Goal: Information Seeking & Learning: Learn about a topic

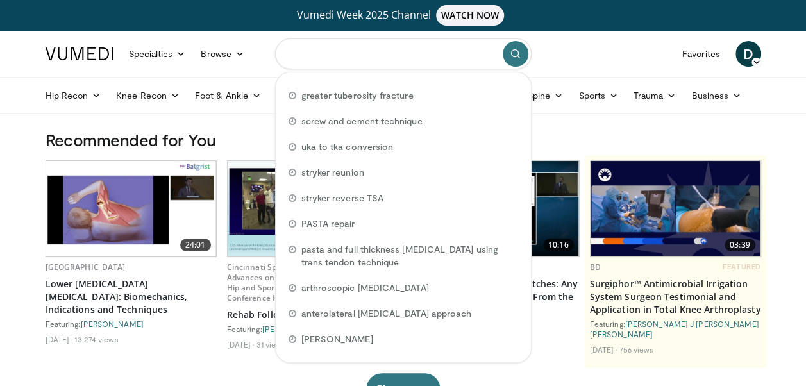
click at [332, 51] on input "Search topics, interventions" at bounding box center [403, 53] width 256 height 31
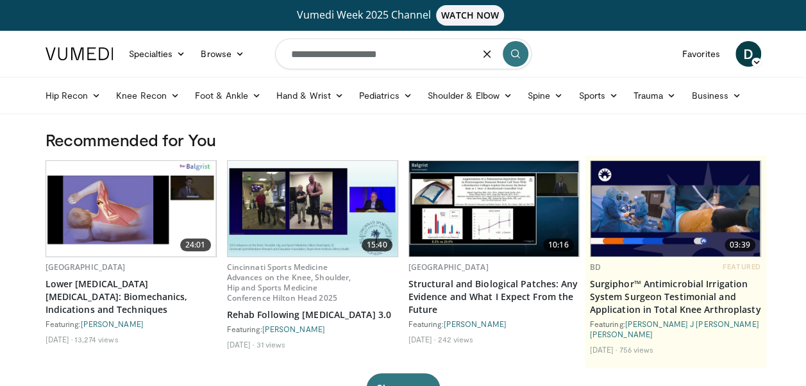
type input "**********"
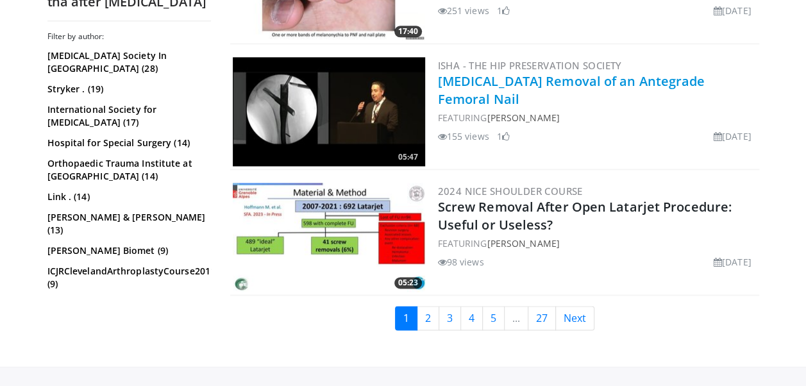
scroll to position [3270, 0]
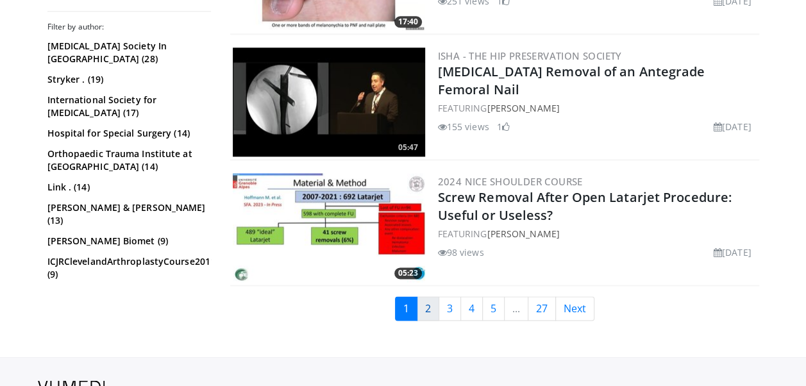
click at [431, 302] on link "2" at bounding box center [428, 308] width 22 height 24
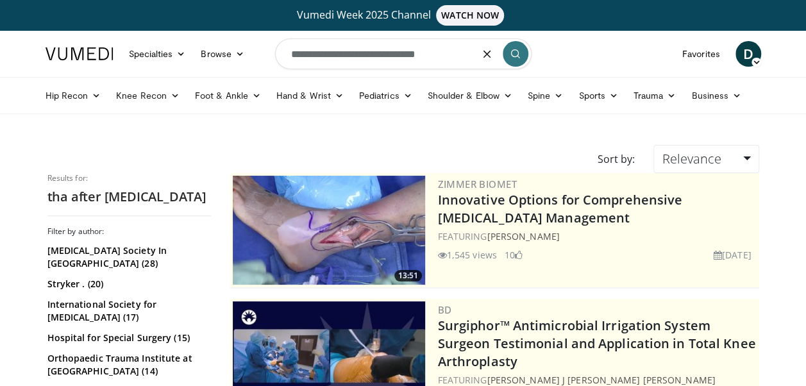
click at [376, 54] on input "**********" at bounding box center [403, 53] width 256 height 31
drag, startPoint x: 438, startPoint y: 55, endPoint x: 380, endPoint y: 56, distance: 58.4
click at [380, 56] on input "**********" at bounding box center [403, 53] width 256 height 31
type input "**********"
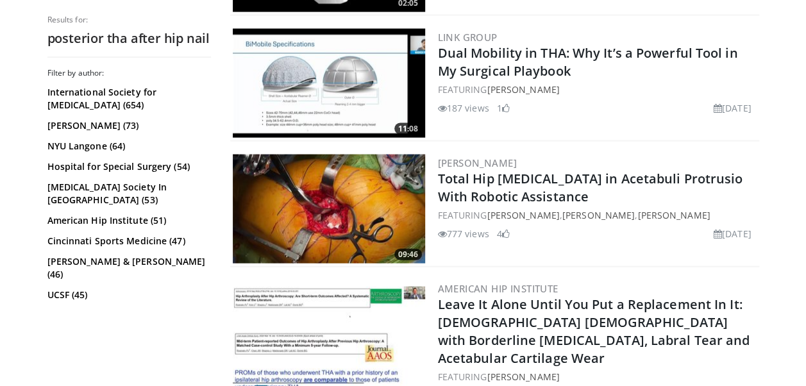
scroll to position [1282, 0]
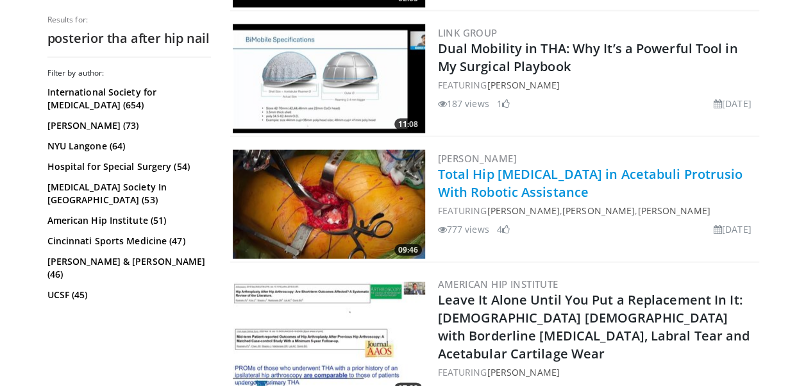
click at [471, 171] on link "Total Hip Arthroplasty in Acetabuli Protrusio With Robotic Assistance" at bounding box center [590, 182] width 305 height 35
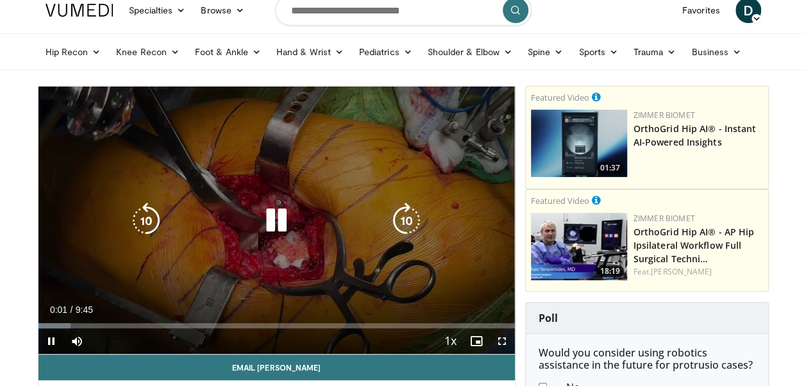
scroll to position [64, 0]
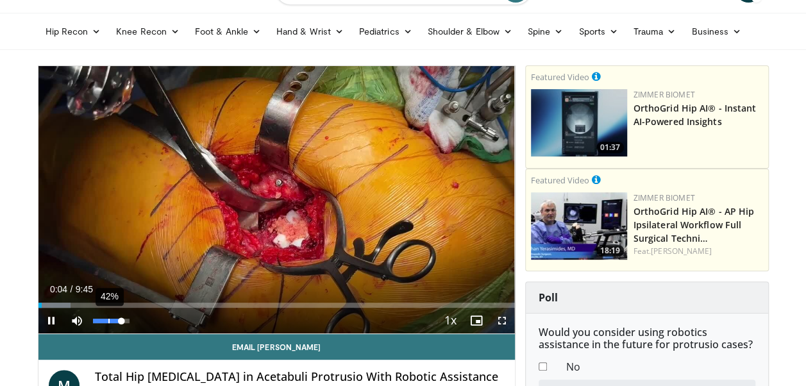
click at [109, 319] on div "42%" at bounding box center [111, 321] width 37 height 4
click at [101, 319] on div "25%" at bounding box center [111, 321] width 37 height 4
click at [97, 319] on div "Volume Level" at bounding box center [97, 321] width 9 height 4
click at [101, 319] on div "Volume Level" at bounding box center [97, 321] width 9 height 4
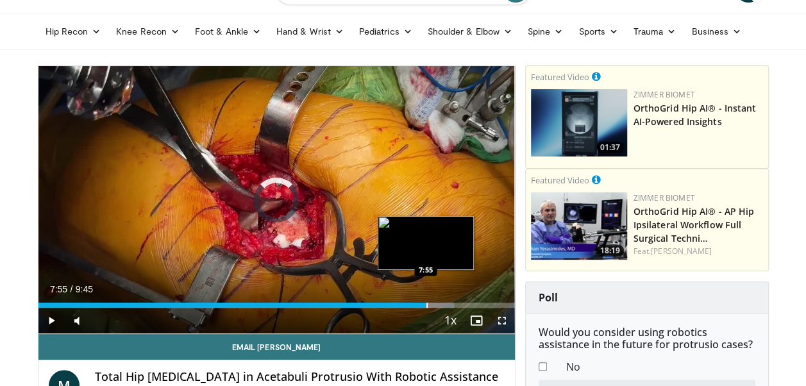
click at [426, 305] on div "Progress Bar" at bounding box center [426, 305] width 1 height 5
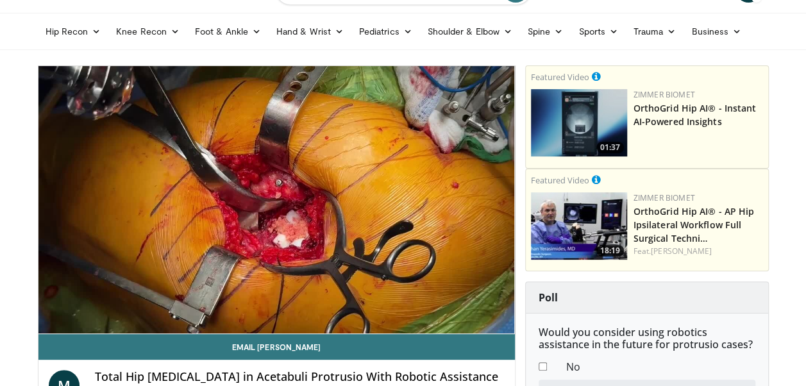
click at [458, 304] on video-js "**********" at bounding box center [276, 200] width 476 height 268
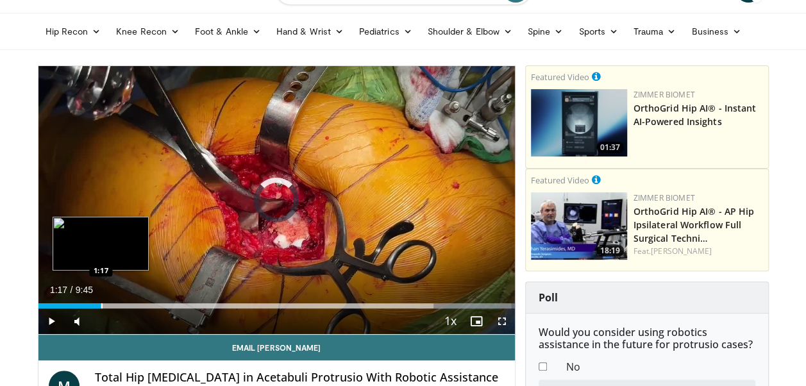
click at [101, 306] on div "Progress Bar" at bounding box center [101, 305] width 1 height 5
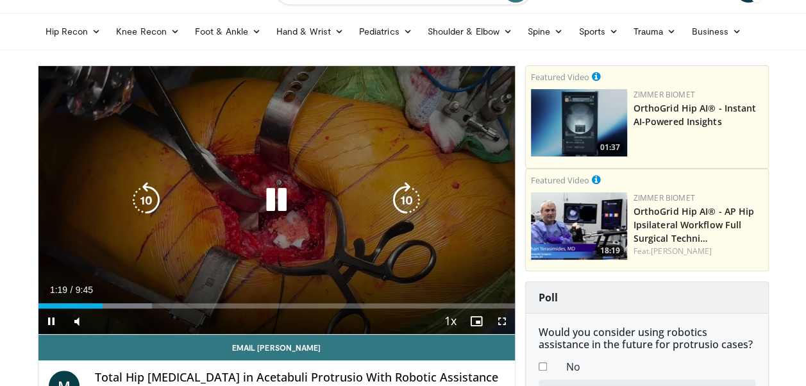
click at [228, 258] on div "10 seconds Tap to unmute" at bounding box center [276, 200] width 476 height 268
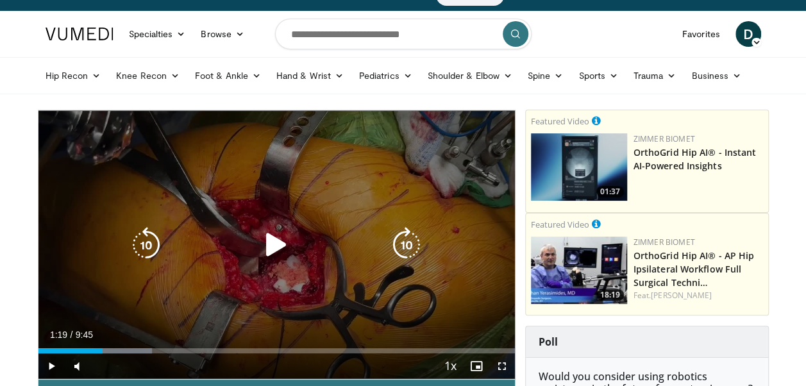
scroll to position [0, 0]
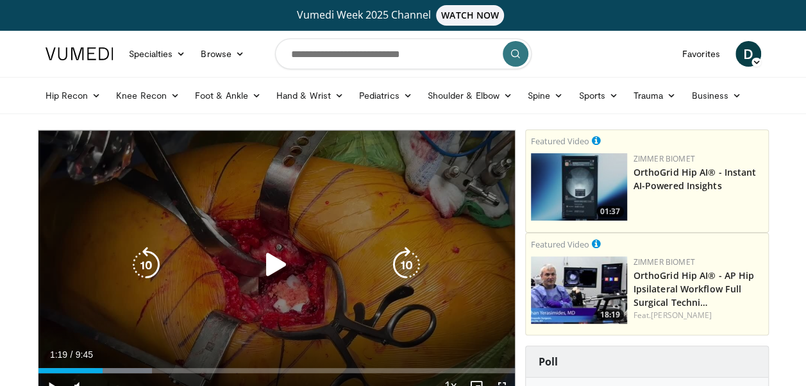
click at [276, 296] on div "10 seconds Tap to unmute" at bounding box center [276, 264] width 476 height 269
click at [235, 295] on div "10 seconds Tap to unmute" at bounding box center [276, 264] width 476 height 269
click at [188, 296] on div "10 seconds Tap to unmute" at bounding box center [276, 264] width 476 height 269
click at [141, 259] on icon "Video Player" at bounding box center [146, 265] width 36 height 36
click at [144, 263] on icon "Video Player" at bounding box center [146, 265] width 36 height 36
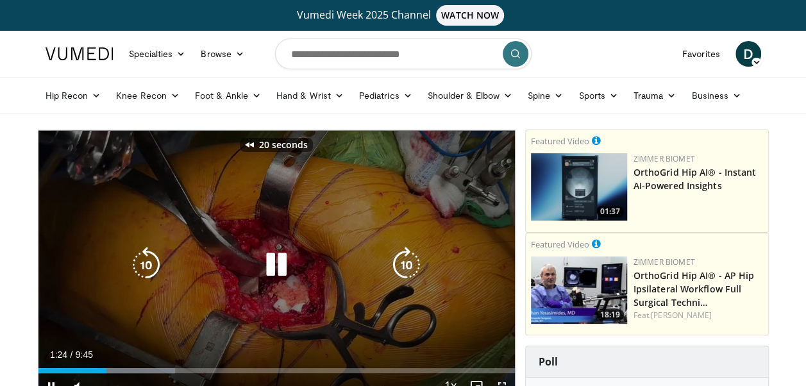
click at [144, 263] on icon "Video Player" at bounding box center [146, 265] width 36 height 36
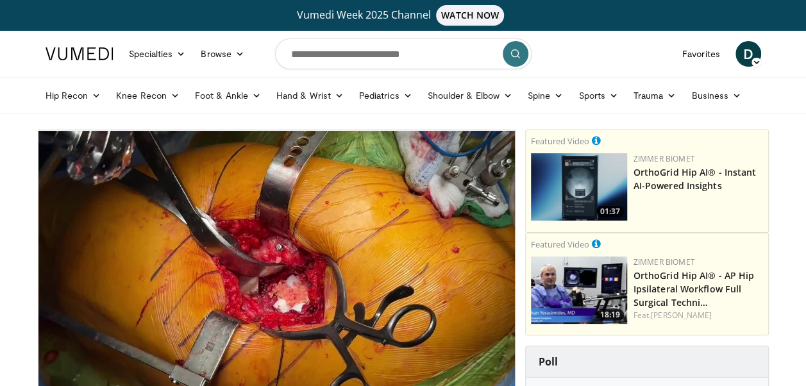
click at [226, 295] on div "40 seconds Tap to unmute" at bounding box center [276, 264] width 476 height 269
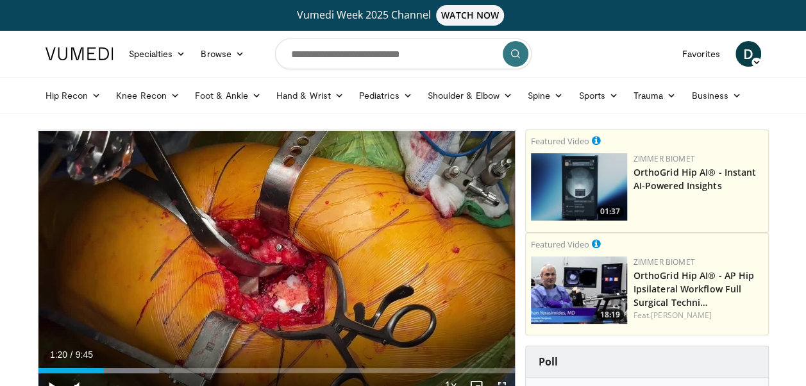
click at [226, 296] on div "40 seconds Tap to unmute" at bounding box center [276, 264] width 476 height 269
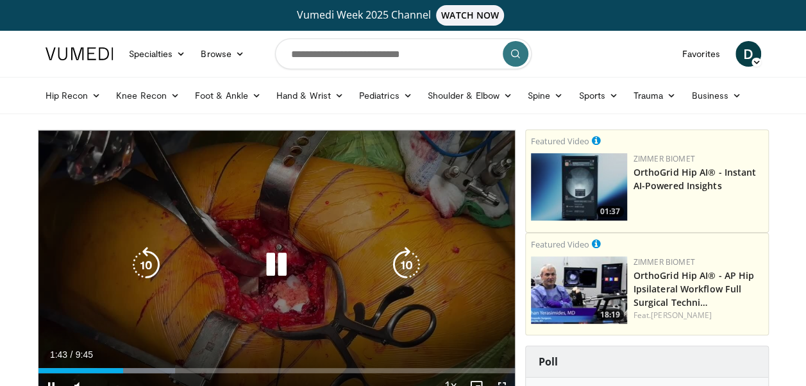
click at [146, 266] on icon "Video Player" at bounding box center [146, 265] width 36 height 36
click at [147, 266] on icon "Video Player" at bounding box center [146, 265] width 36 height 36
click at [149, 265] on icon "Video Player" at bounding box center [146, 265] width 36 height 36
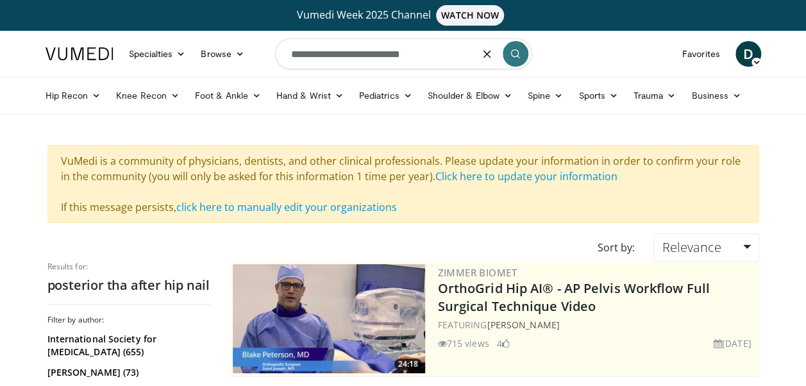
drag, startPoint x: 354, startPoint y: 56, endPoint x: 412, endPoint y: 58, distance: 57.7
click at [412, 58] on input "**********" at bounding box center [403, 53] width 256 height 31
type input "**********"
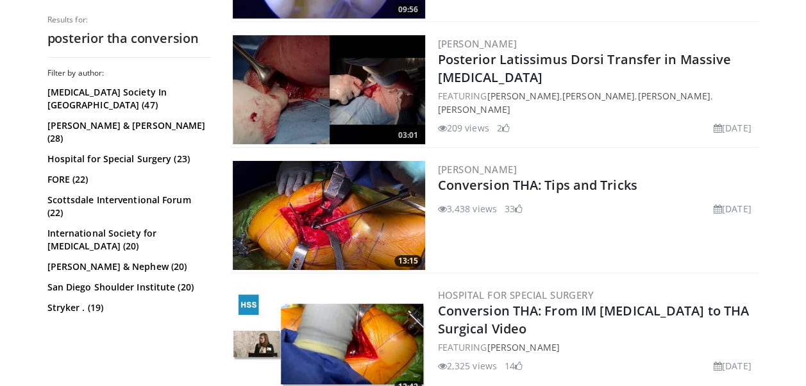
scroll to position [2180, 0]
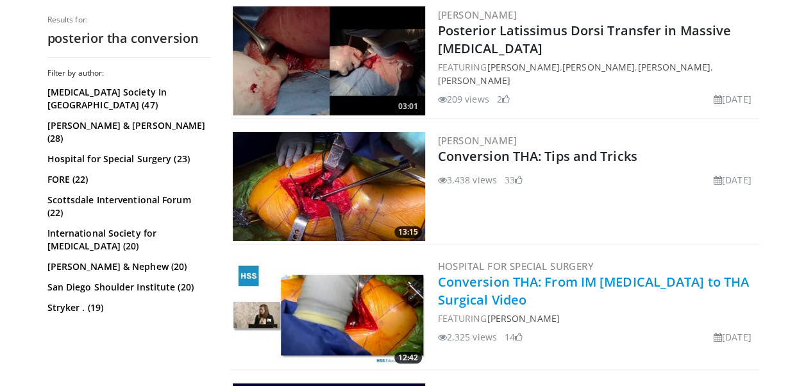
click at [522, 283] on link "Conversion THA: From IM Femur to THA Surgical Video" at bounding box center [594, 290] width 312 height 35
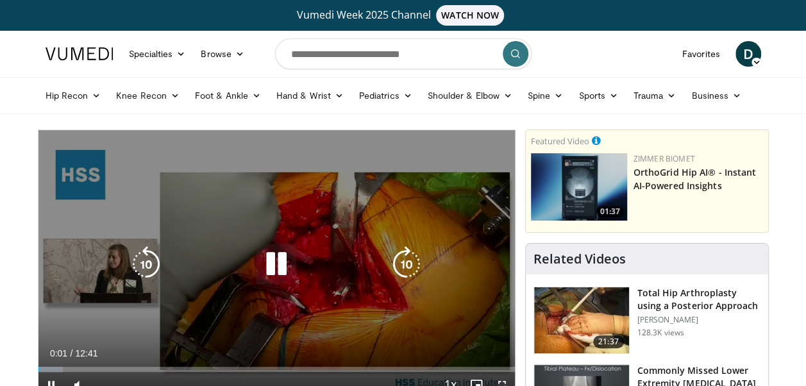
scroll to position [64, 0]
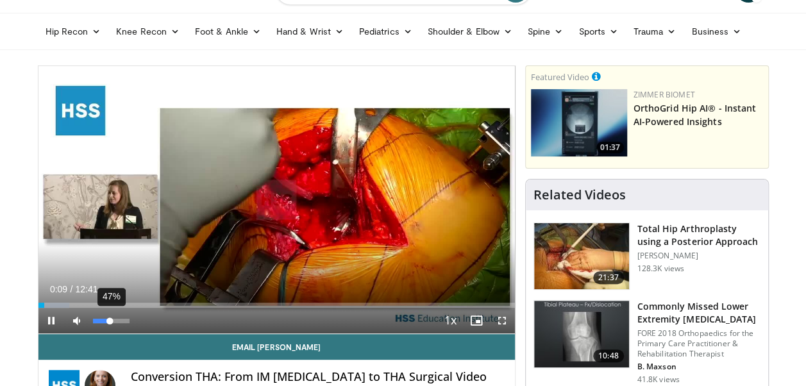
click at [110, 320] on div "47%" at bounding box center [111, 321] width 37 height 4
click at [117, 319] on div "65%" at bounding box center [111, 321] width 37 height 4
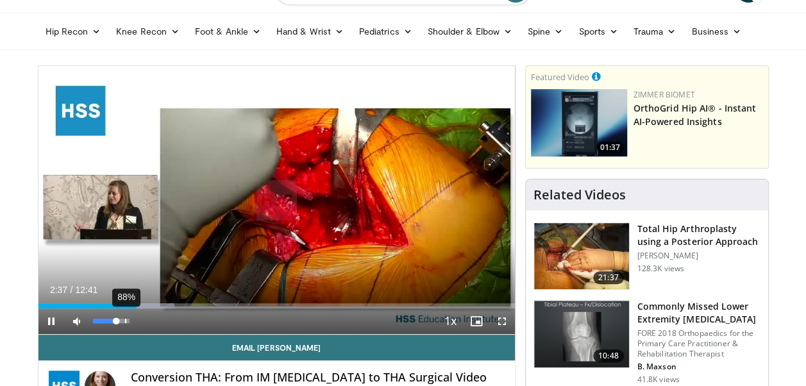
click at [125, 321] on div "88%" at bounding box center [111, 321] width 37 height 4
click at [114, 323] on div "60%" at bounding box center [111, 321] width 37 height 4
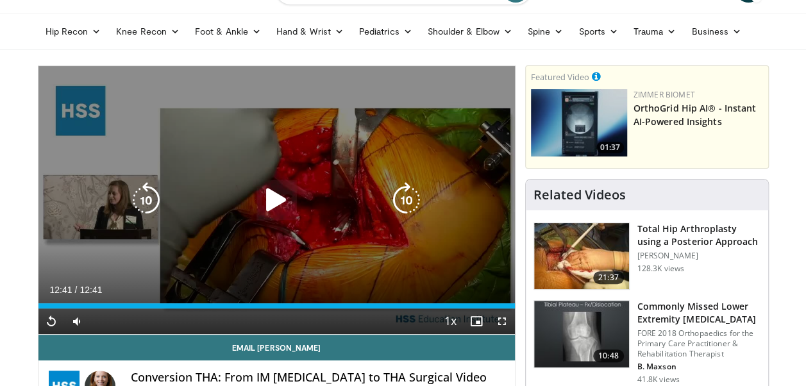
click at [280, 196] on icon "Video Player" at bounding box center [276, 200] width 36 height 36
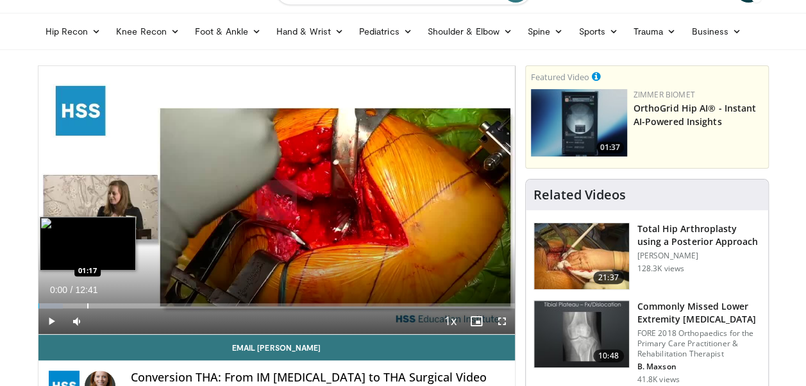
click at [87, 304] on div "Progress Bar" at bounding box center [87, 305] width 1 height 5
click at [97, 303] on div "Progress Bar" at bounding box center [97, 305] width 1 height 5
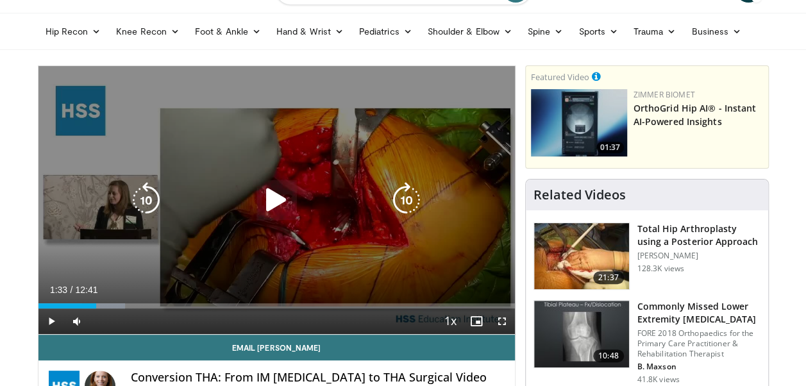
click at [175, 219] on div "10 seconds Tap to unmute" at bounding box center [276, 200] width 476 height 268
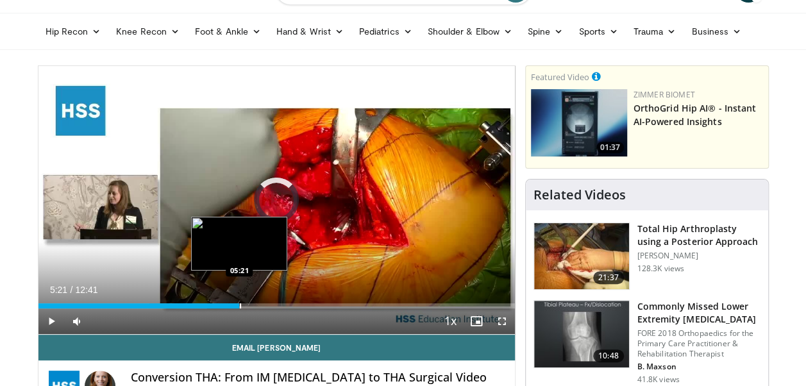
click at [240, 306] on div "Progress Bar" at bounding box center [240, 305] width 1 height 5
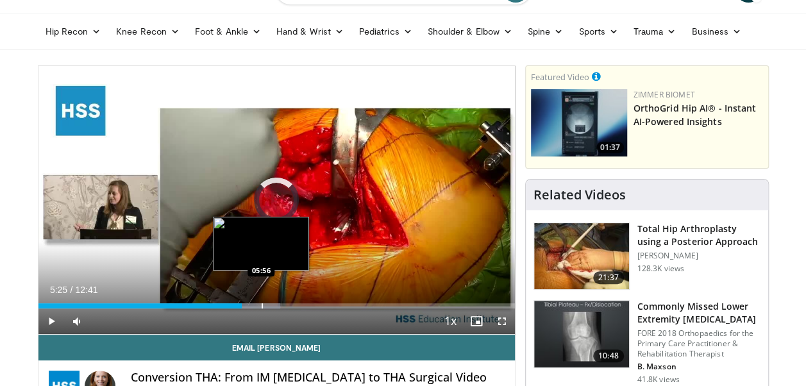
click at [262, 306] on div "Progress Bar" at bounding box center [262, 305] width 1 height 5
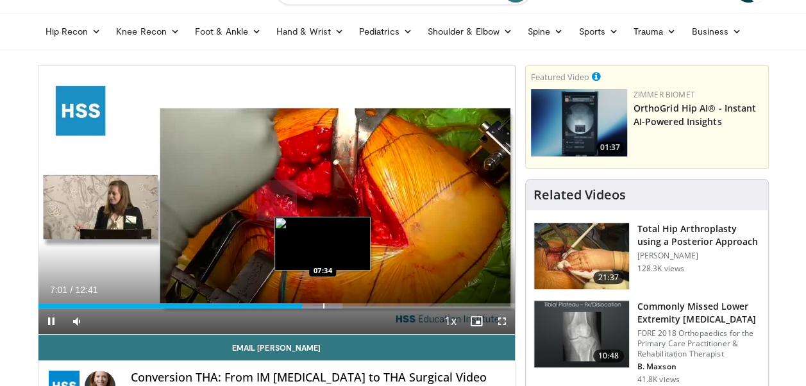
click at [323, 305] on div "Progress Bar" at bounding box center [323, 305] width 1 height 5
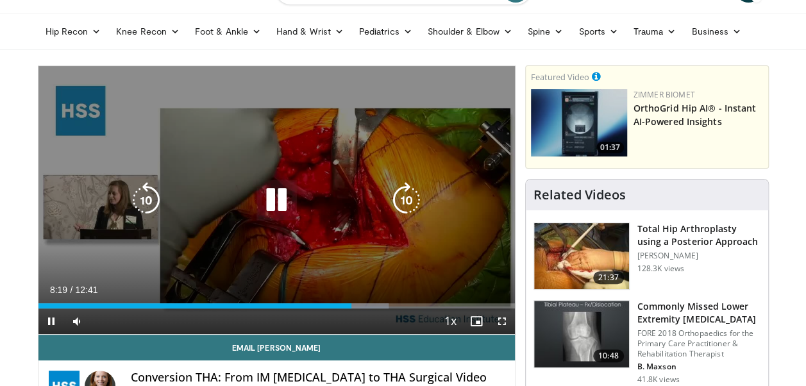
click at [459, 224] on div "10 seconds Tap to unmute" at bounding box center [276, 200] width 476 height 268
click at [357, 208] on div "Video Player" at bounding box center [276, 200] width 286 height 26
click at [277, 203] on icon "Video Player" at bounding box center [276, 200] width 36 height 36
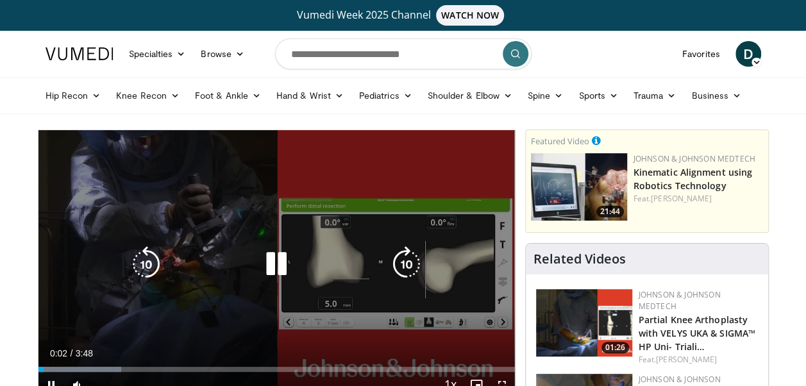
click at [283, 263] on icon "Video Player" at bounding box center [276, 264] width 36 height 36
